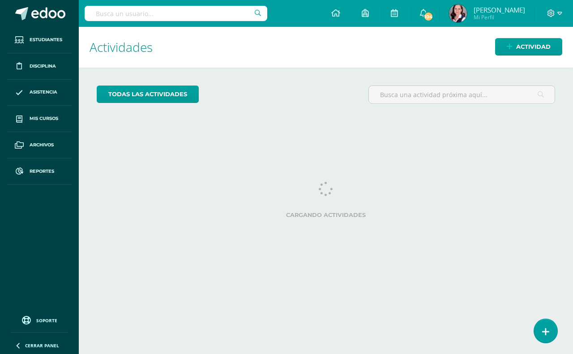
click at [99, 11] on input "text" at bounding box center [176, 13] width 183 height 15
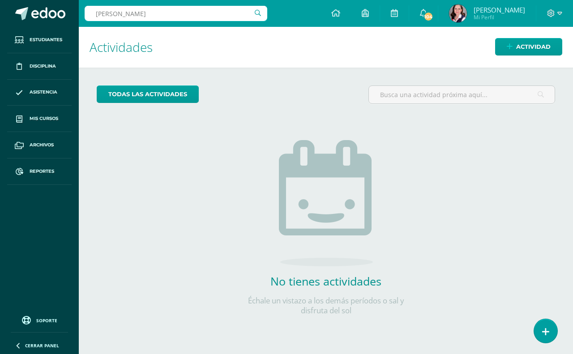
type input "bastian melgar"
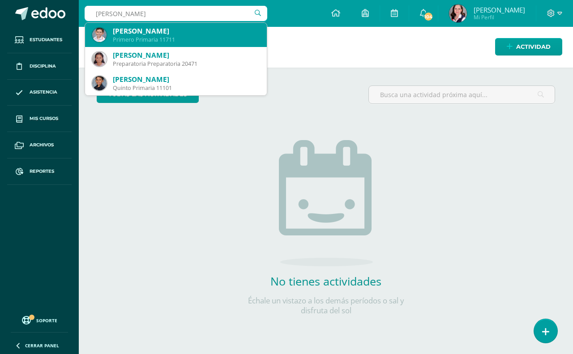
click at [121, 36] on div "Primero Primaria 11711" at bounding box center [186, 40] width 147 height 8
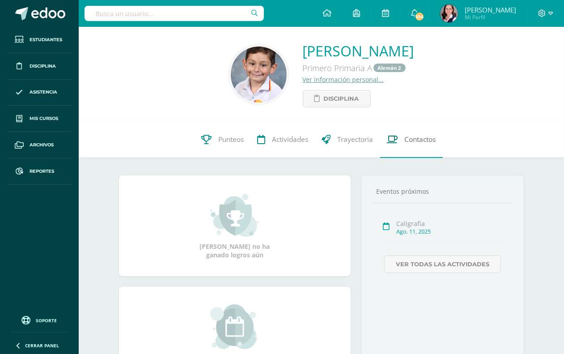
click at [427, 140] on span "Contactos" at bounding box center [420, 139] width 31 height 9
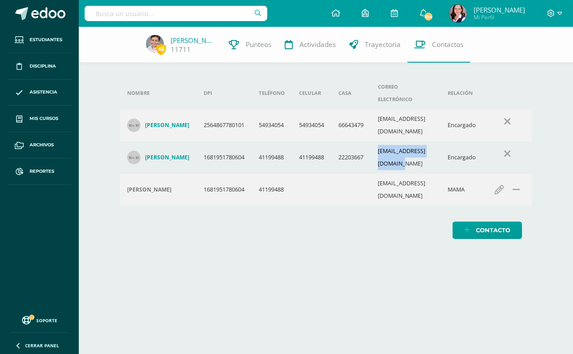
drag, startPoint x: 386, startPoint y: 132, endPoint x: 453, endPoint y: 133, distance: 67.1
click at [440, 141] on td "neslyoliva710@gmail.com" at bounding box center [406, 157] width 70 height 32
copy td "neslyoliva710@gmail.com"
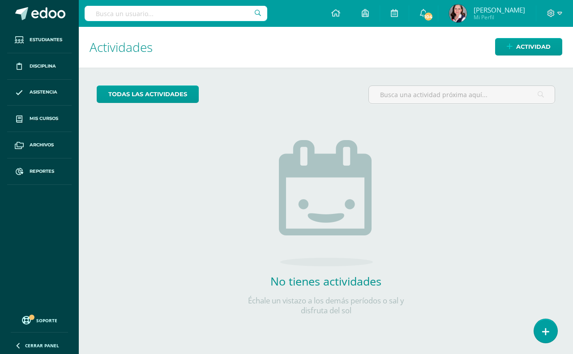
click at [97, 13] on input "text" at bounding box center [176, 13] width 183 height 15
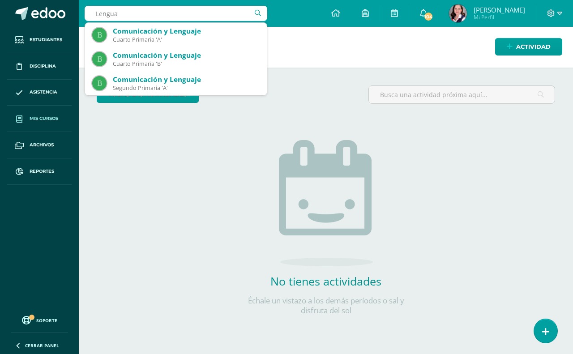
type input "Lengua"
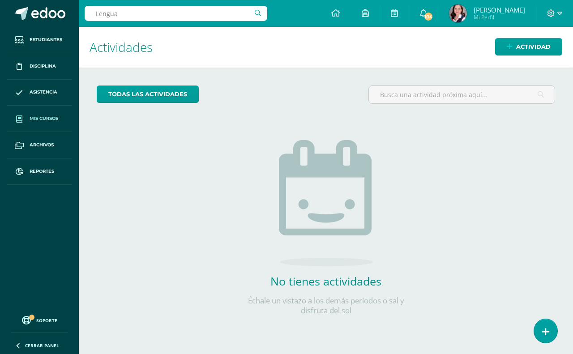
click at [32, 119] on span "Mis cursos" at bounding box center [44, 118] width 29 height 7
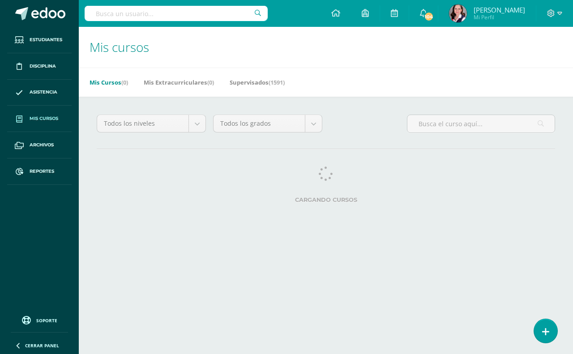
click at [95, 14] on input "text" at bounding box center [176, 13] width 183 height 15
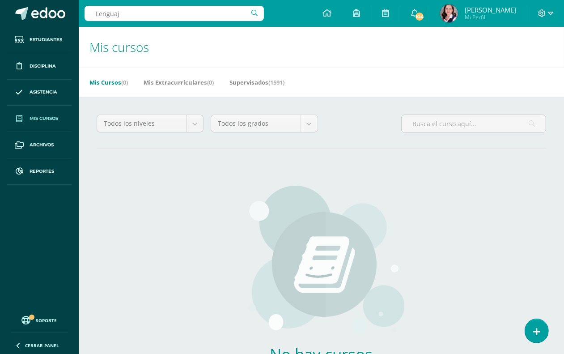
type input "Lenguaje"
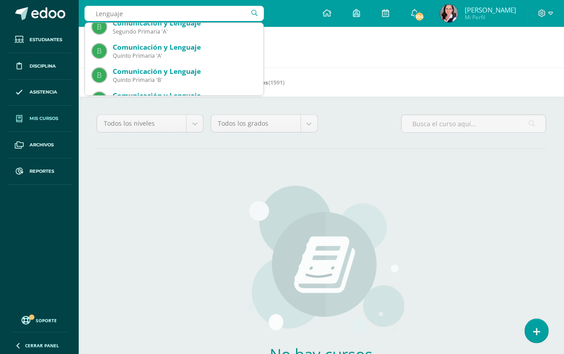
scroll to position [112, 0]
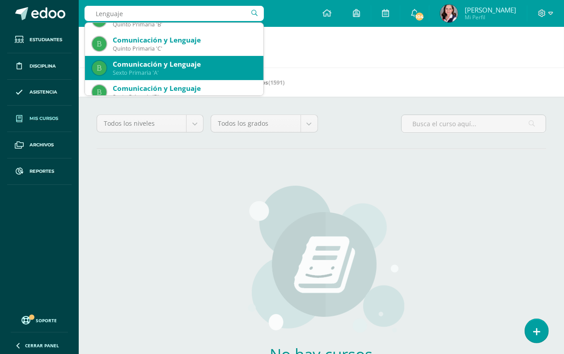
click at [175, 68] on div "Comunicación y Lenguaje" at bounding box center [185, 64] width 144 height 9
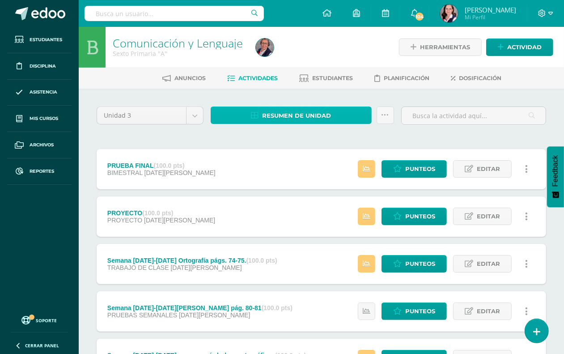
click at [296, 113] on span "Resumen de unidad" at bounding box center [296, 115] width 69 height 17
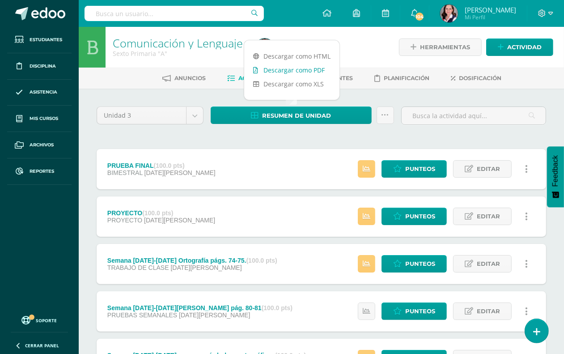
click at [289, 70] on link "Descargar como PDF" at bounding box center [291, 70] width 95 height 14
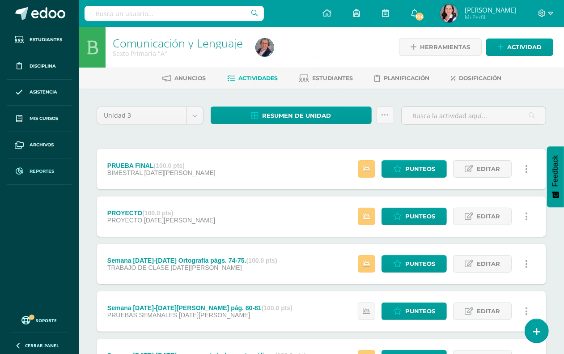
click at [41, 171] on span "Reportes" at bounding box center [42, 171] width 25 height 7
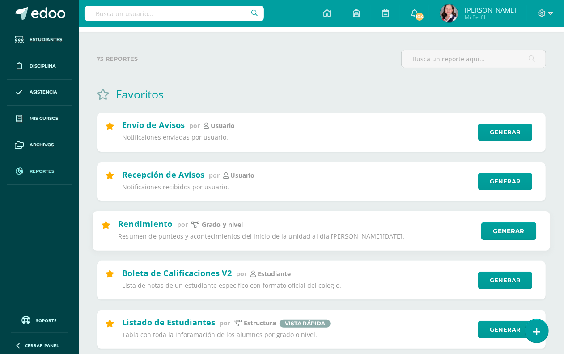
scroll to position [56, 0]
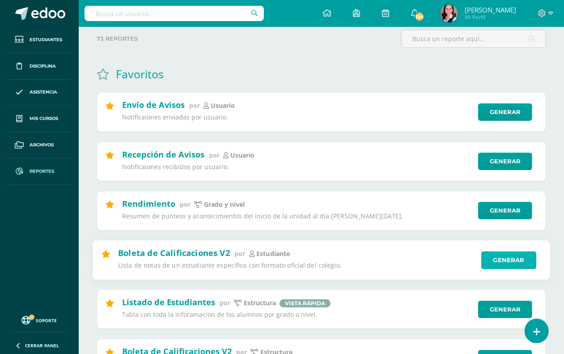
click at [516, 259] on link "Generar" at bounding box center [509, 260] width 55 height 18
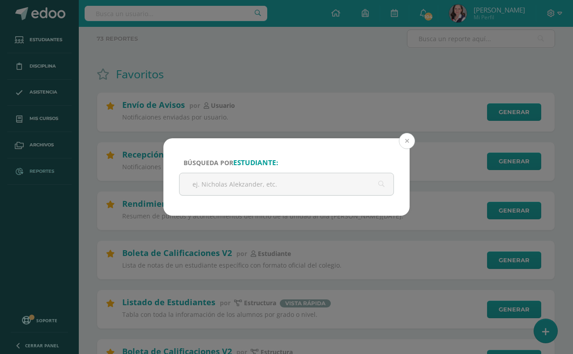
click at [409, 142] on button at bounding box center [407, 141] width 16 height 16
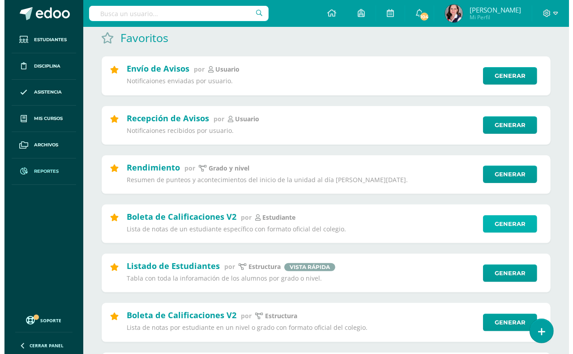
scroll to position [112, 0]
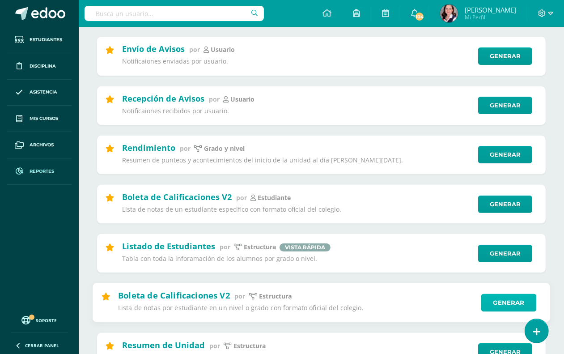
click at [504, 303] on link "Generar" at bounding box center [509, 303] width 55 height 18
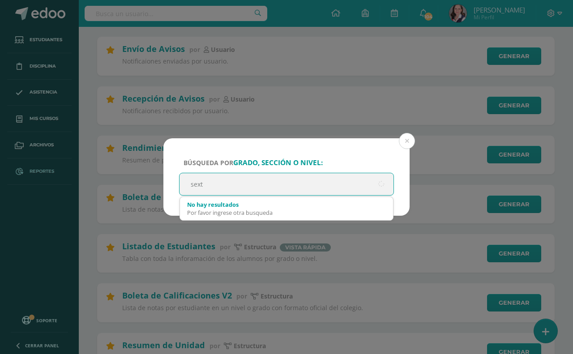
type input "sexto"
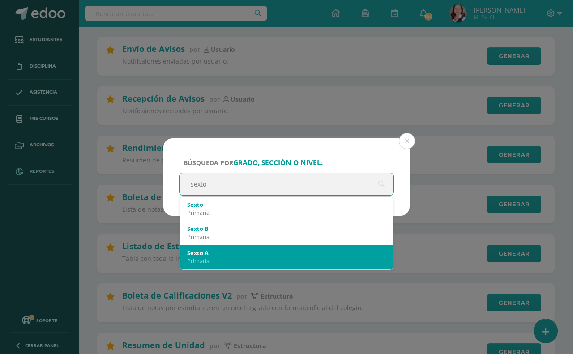
click at [212, 257] on div "Primaria" at bounding box center [286, 261] width 199 height 8
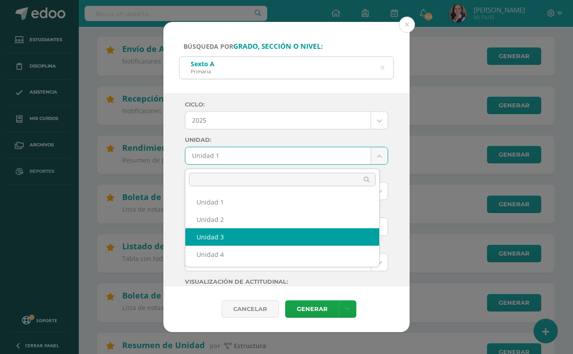
select select "Unidad 3"
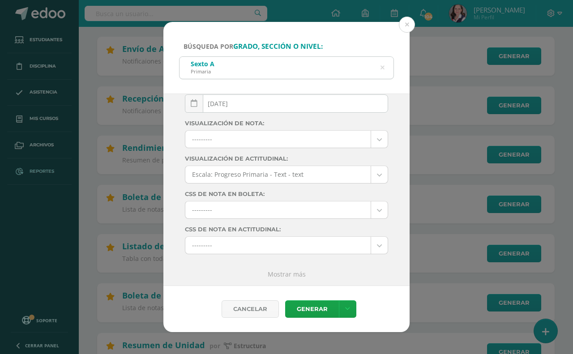
scroll to position [128, 0]
click at [345, 305] on icon at bounding box center [347, 309] width 5 height 8
click at [348, 264] on link "Descargar como PDF" at bounding box center [346, 264] width 95 height 14
